Goal: Transaction & Acquisition: Obtain resource

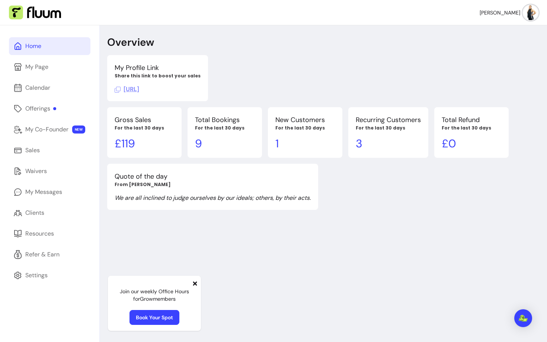
click at [195, 282] on icon at bounding box center [195, 284] width 6 height 6
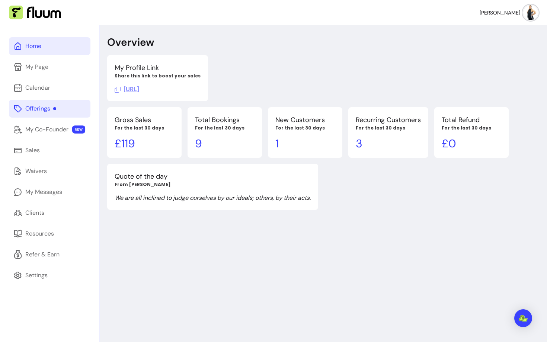
click at [36, 114] on link "Offerings" at bounding box center [50, 109] width 82 height 18
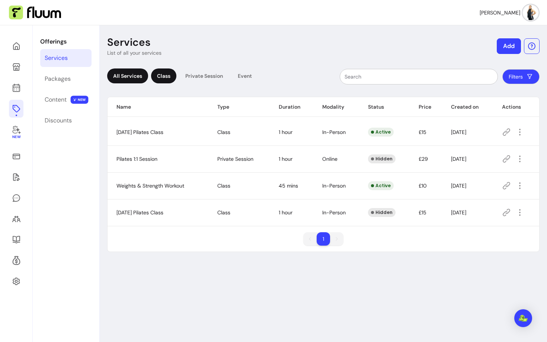
click at [172, 76] on div "Class" at bounding box center [163, 76] width 25 height 15
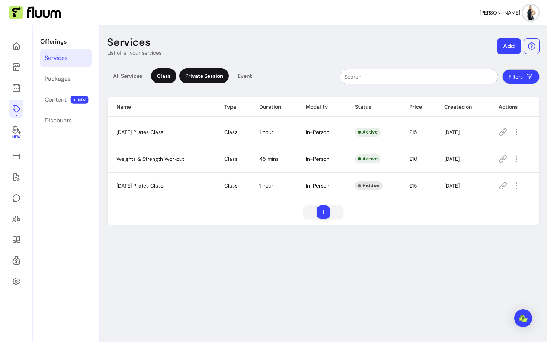
click at [199, 70] on div "Private Session" at bounding box center [204, 76] width 50 height 15
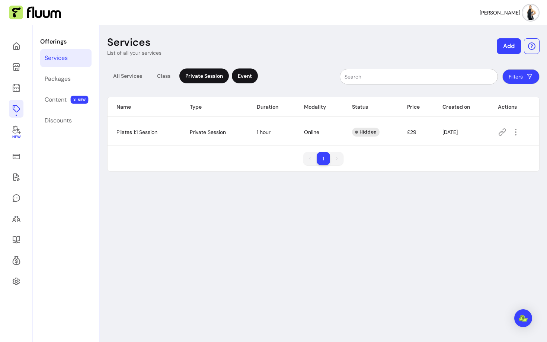
click at [242, 73] on div "Event" at bounding box center [245, 76] width 26 height 15
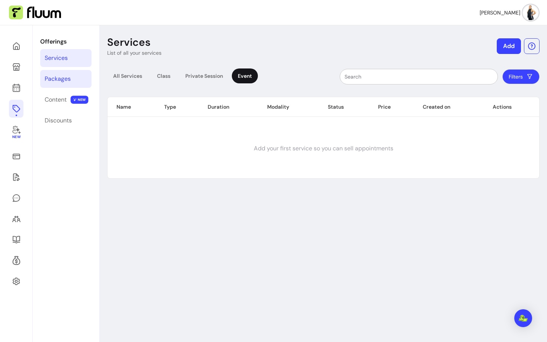
click at [56, 83] on link "Packages" at bounding box center [65, 79] width 51 height 18
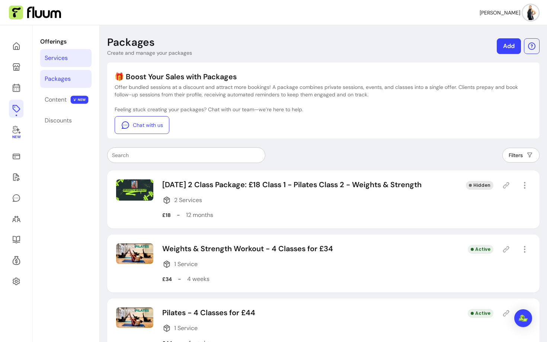
click at [69, 55] on link "Services" at bounding box center [65, 58] width 51 height 18
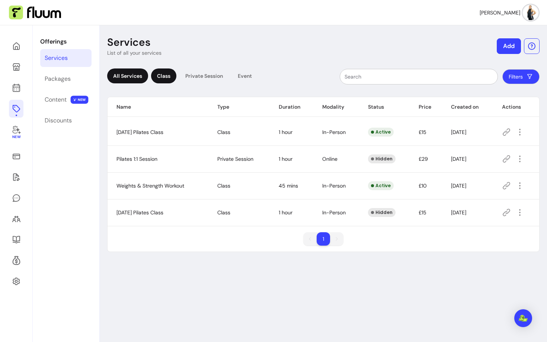
click at [173, 79] on div "Class" at bounding box center [163, 76] width 25 height 15
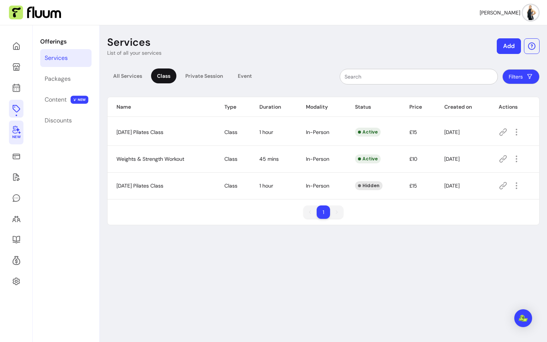
click at [17, 137] on span "New" at bounding box center [16, 137] width 8 height 5
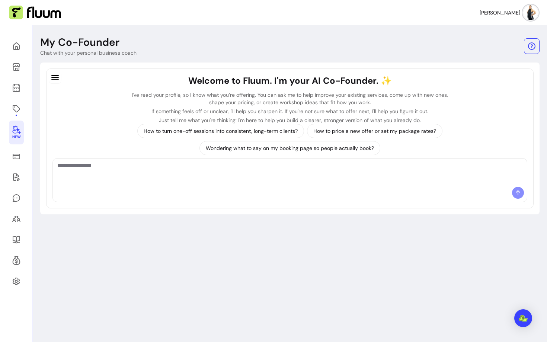
click at [43, 128] on div "Welcome to Fluum. I'm your AI Co-Founder. ✨ I've read your profile, so I know w…" at bounding box center [290, 139] width 500 height 152
click at [159, 189] on div at bounding box center [290, 194] width 474 height 15
click at [155, 170] on textarea "Ask me anything..." at bounding box center [289, 173] width 465 height 22
type textarea "**********"
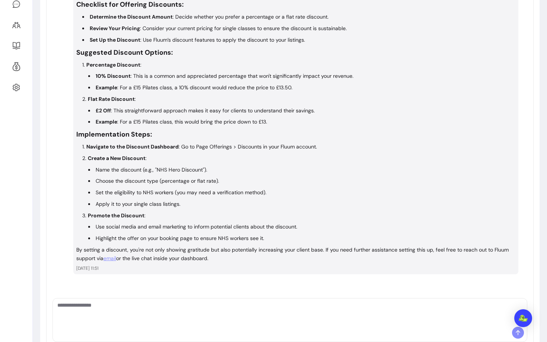
scroll to position [208, 0]
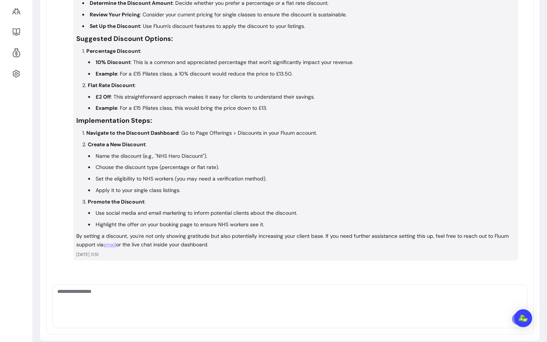
click at [153, 293] on textarea "Ask me anything..." at bounding box center [289, 299] width 465 height 22
type textarea "**********"
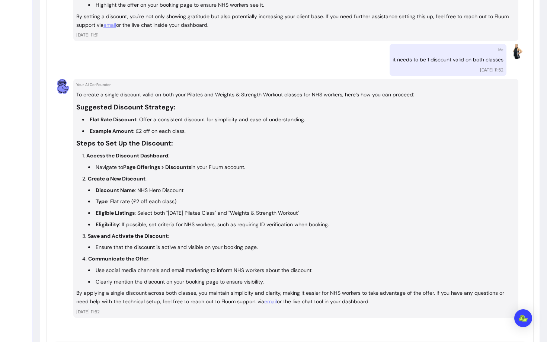
scroll to position [485, 0]
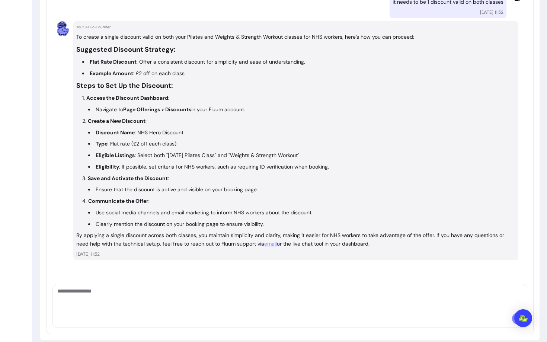
click at [153, 302] on div at bounding box center [290, 298] width 474 height 28
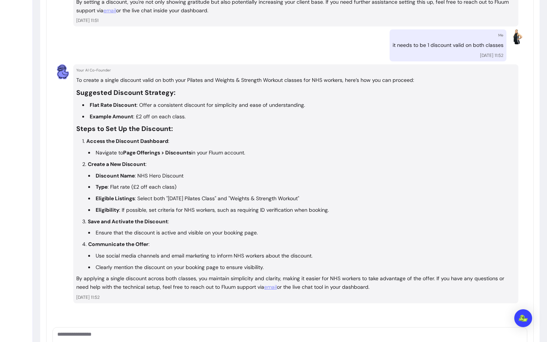
scroll to position [435, 0]
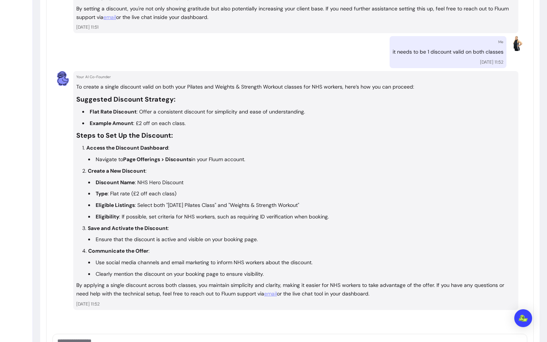
click at [188, 271] on div "To create a single discount valid on both your Pilates and Weights & Strength W…" at bounding box center [295, 191] width 439 height 216
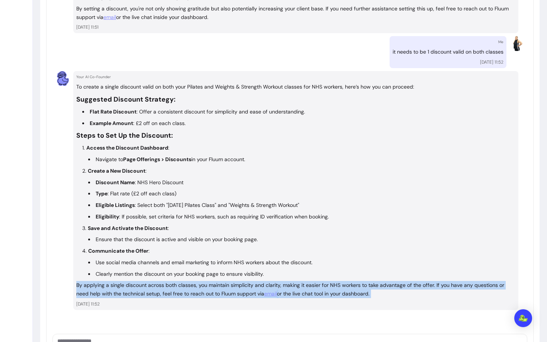
click at [188, 271] on div "To create a single discount valid on both your Pilates and Weights & Strength W…" at bounding box center [295, 191] width 439 height 216
click at [185, 285] on p "By applying a single discount across both classes, you maintain simplicity and …" at bounding box center [295, 289] width 439 height 17
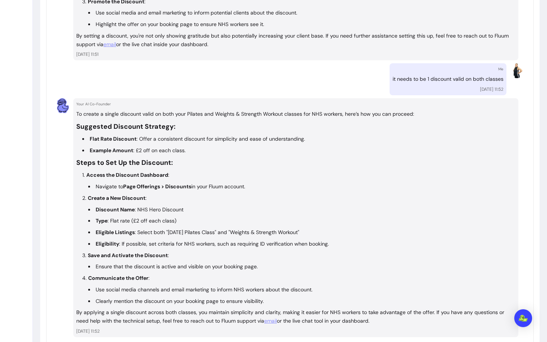
scroll to position [0, 0]
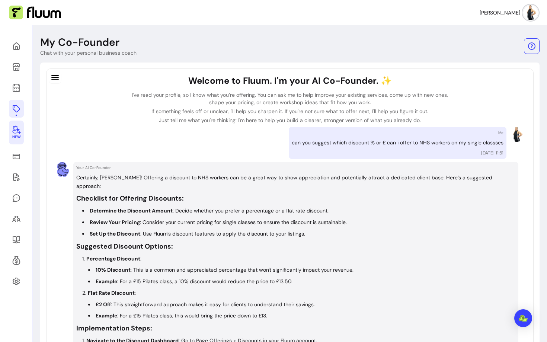
click at [16, 106] on icon at bounding box center [16, 108] width 9 height 9
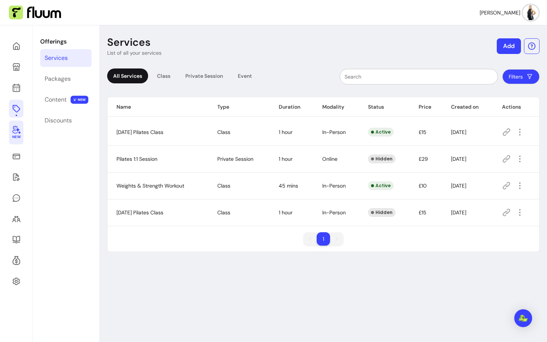
click at [60, 131] on div "Offerings Services Packages Content NEW Discounts" at bounding box center [66, 196] width 66 height 342
click at [60, 125] on link "Discounts" at bounding box center [65, 121] width 51 height 18
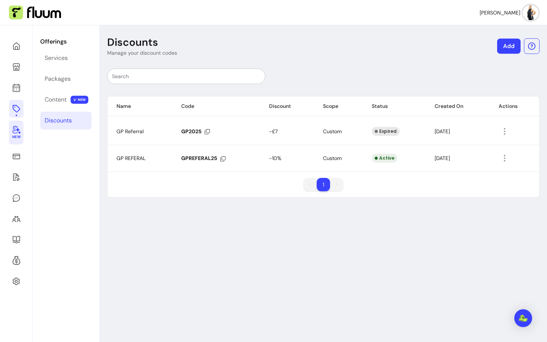
click at [513, 50] on link "Add" at bounding box center [508, 46] width 23 height 15
